Goal: Information Seeking & Learning: Find contact information

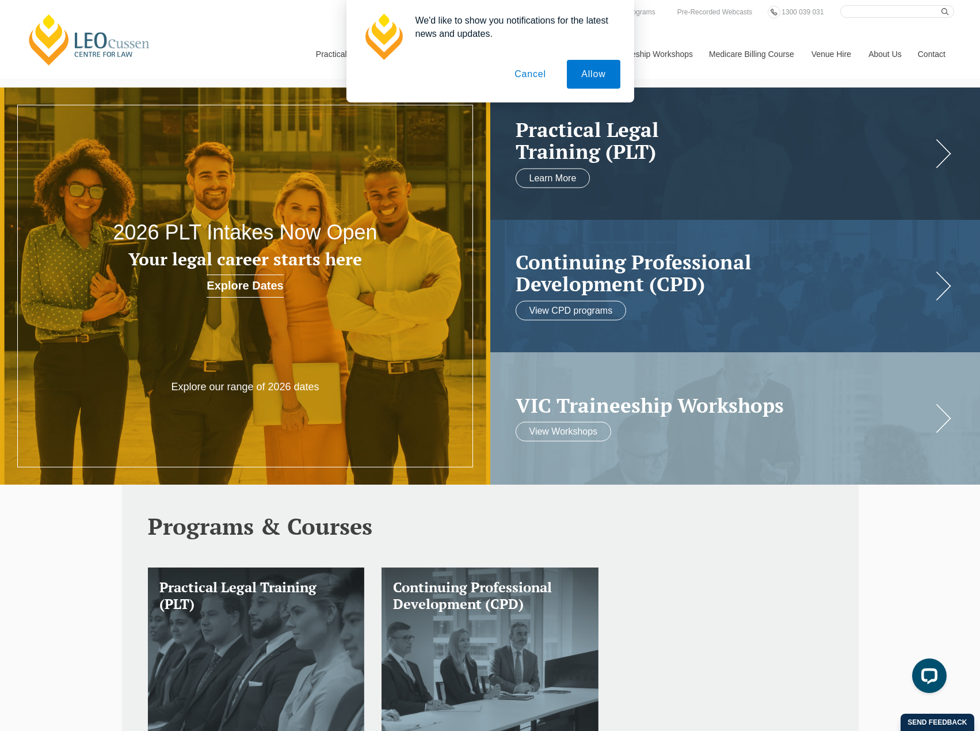
click at [538, 73] on button "Cancel" at bounding box center [530, 74] width 60 height 29
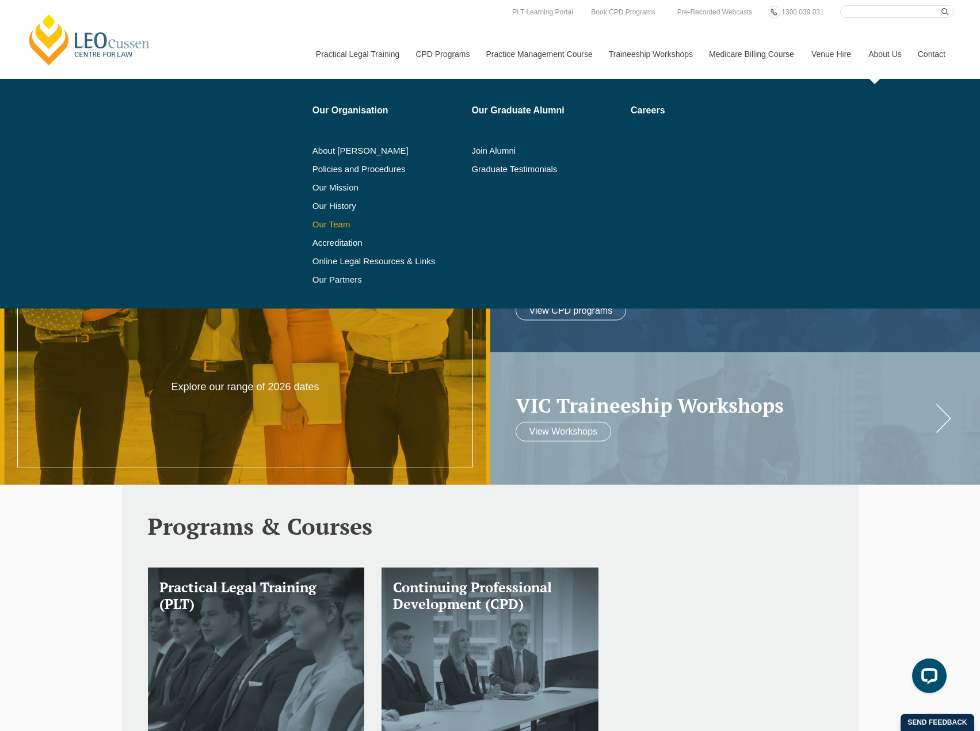
click at [328, 220] on link "Our Team" at bounding box center [388, 224] width 151 height 9
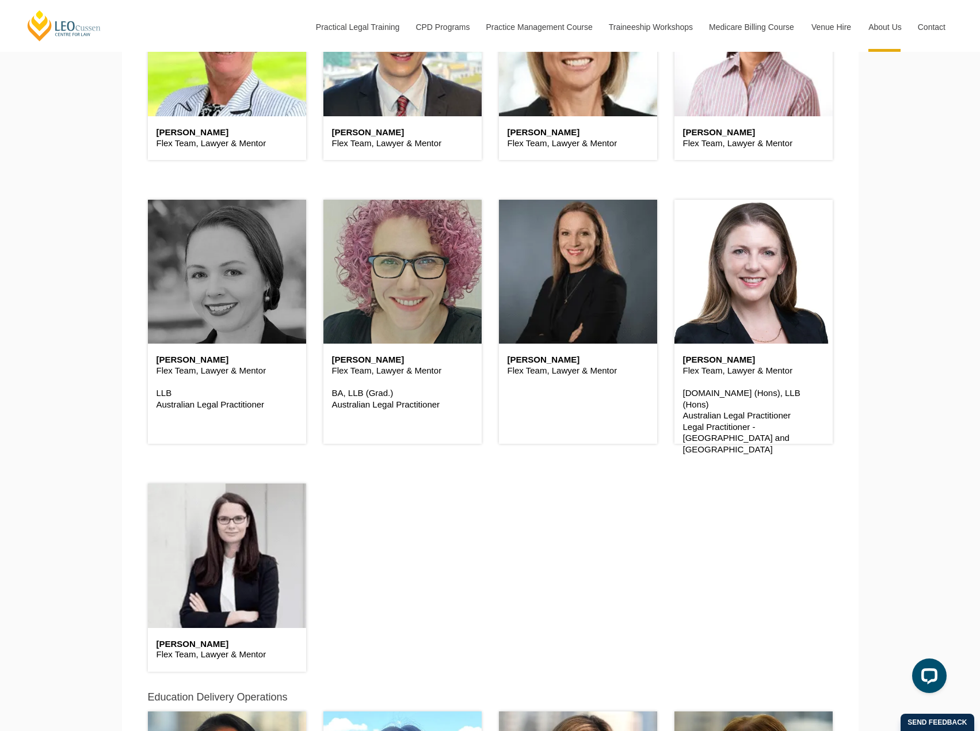
scroll to position [3109, 0]
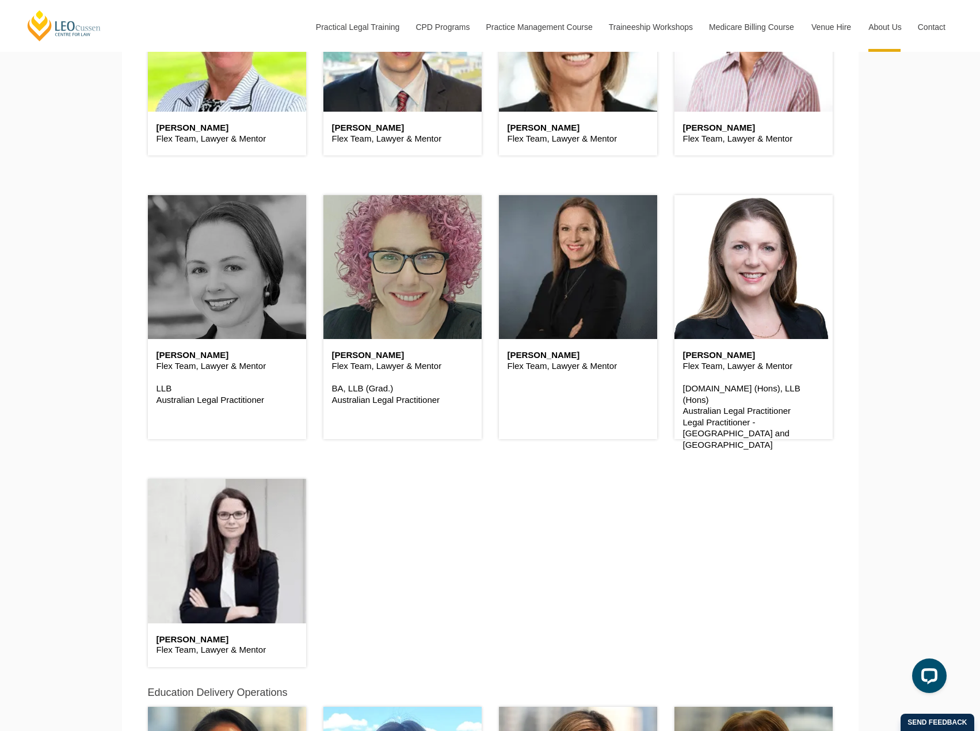
click at [505, 538] on div "Flex Team Bernadette Boss Flex Team, Lawyer & Mentor Brad Wright Flex Team, Law…" at bounding box center [490, 311] width 702 height 739
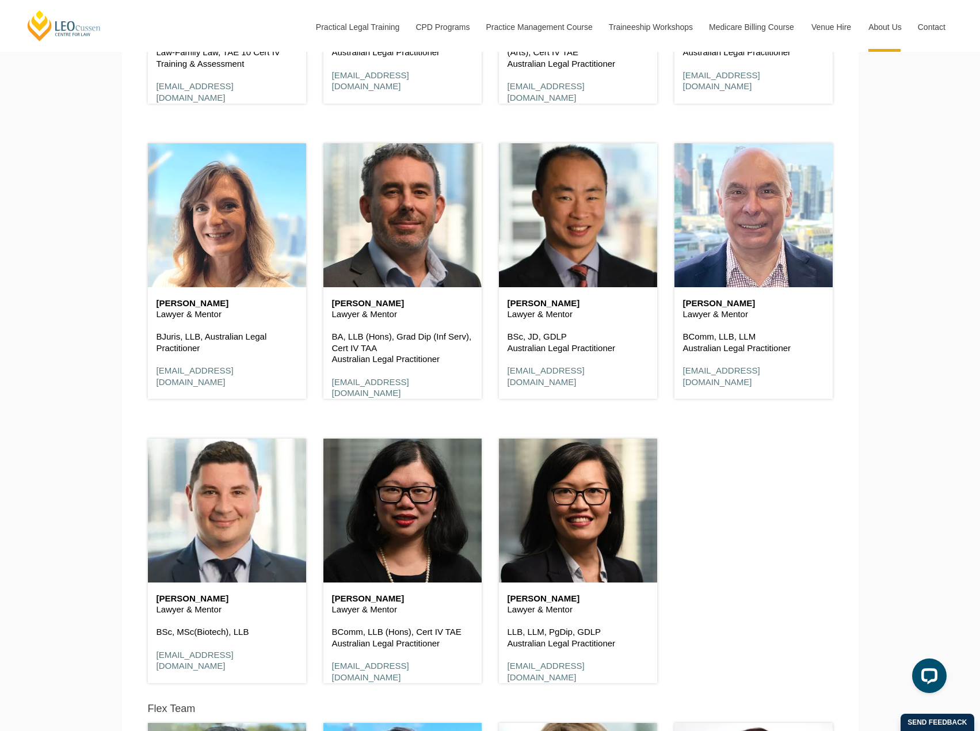
scroll to position [2360, 0]
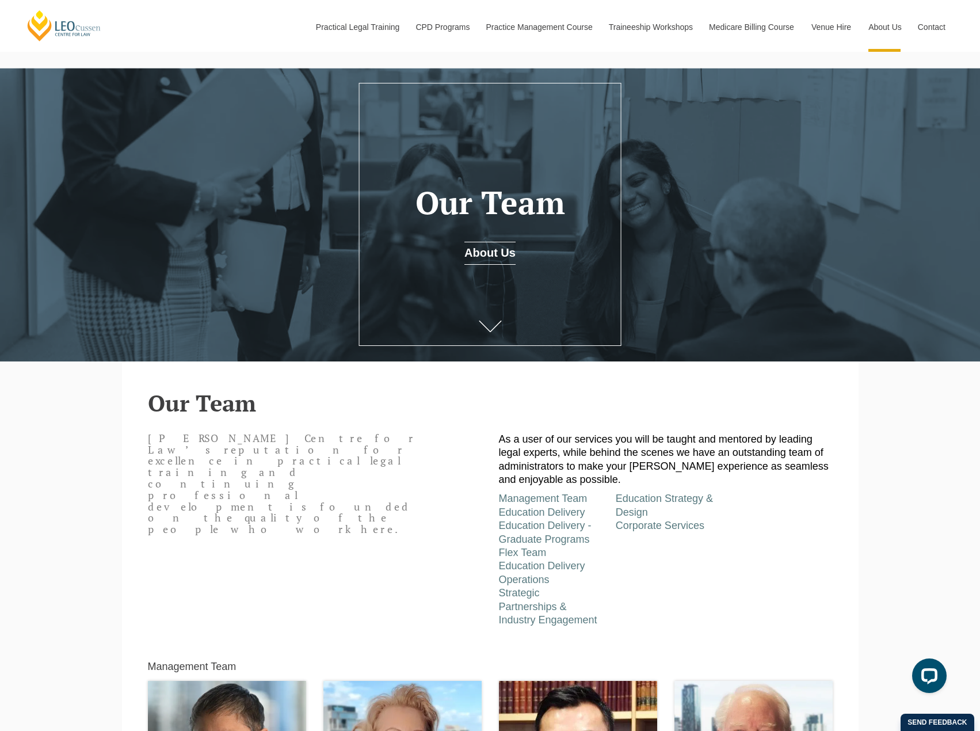
scroll to position [0, 0]
